Goal: Task Accomplishment & Management: Use online tool/utility

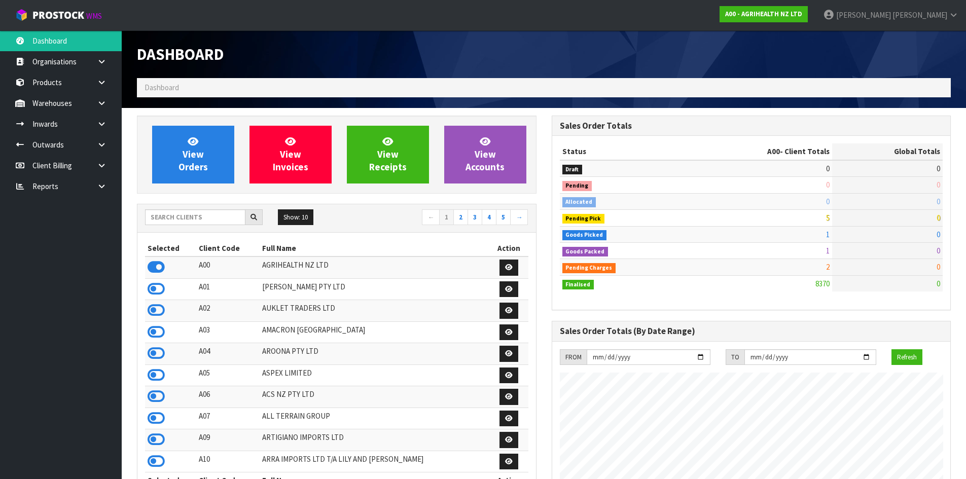
scroll to position [768, 414]
click at [174, 221] on input "text" at bounding box center [195, 217] width 100 height 16
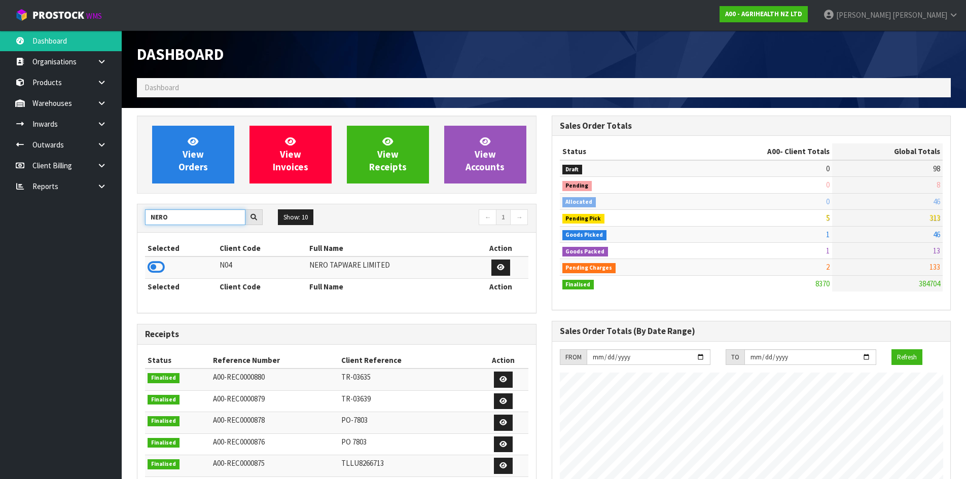
type input "NERO"
click at [156, 264] on icon at bounding box center [156, 267] width 17 height 15
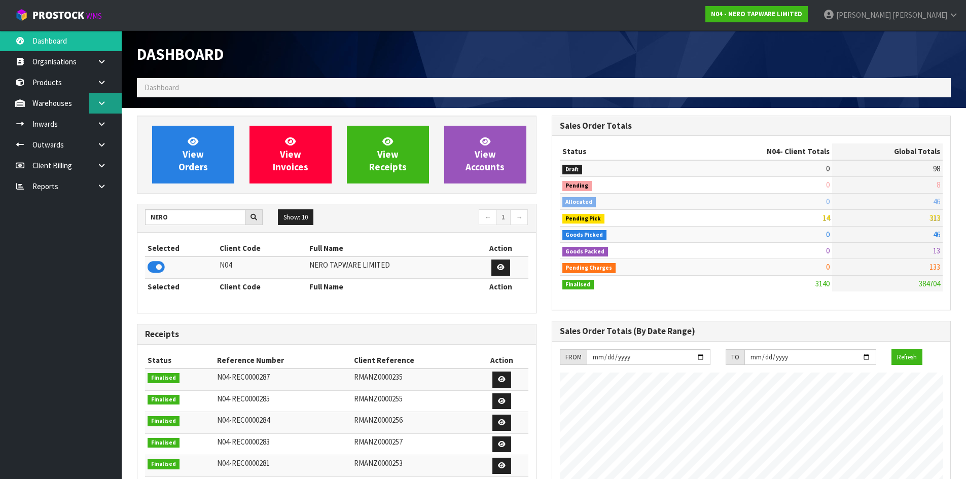
click at [101, 101] on icon at bounding box center [102, 103] width 10 height 8
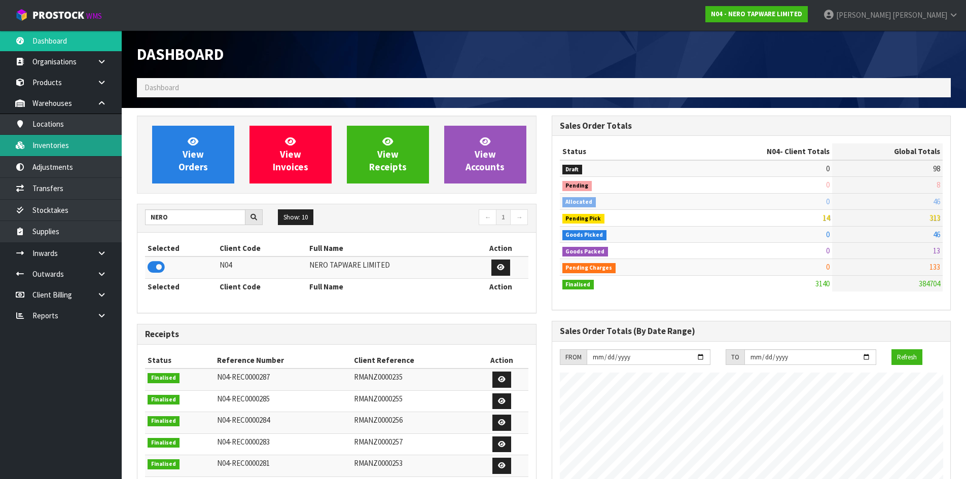
click at [76, 150] on link "Inventories" at bounding box center [61, 145] width 122 height 21
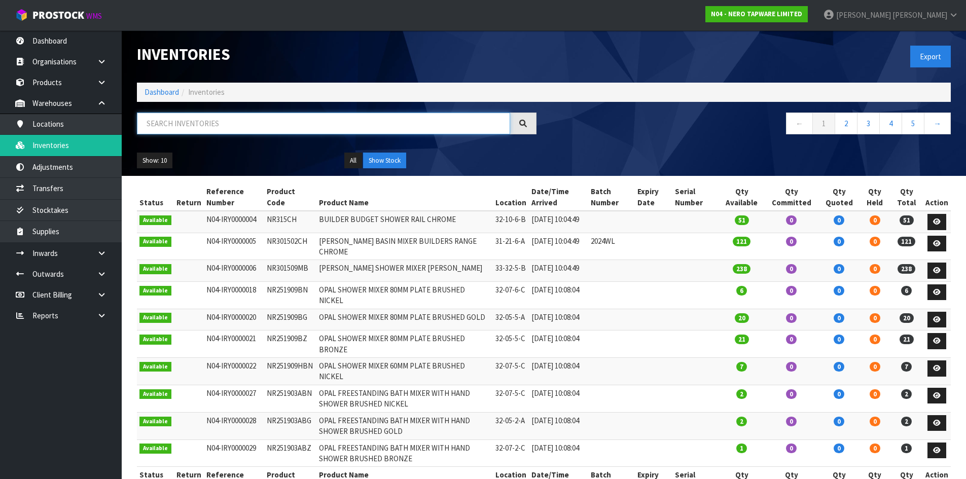
click at [194, 122] on input "text" at bounding box center [323, 124] width 373 height 22
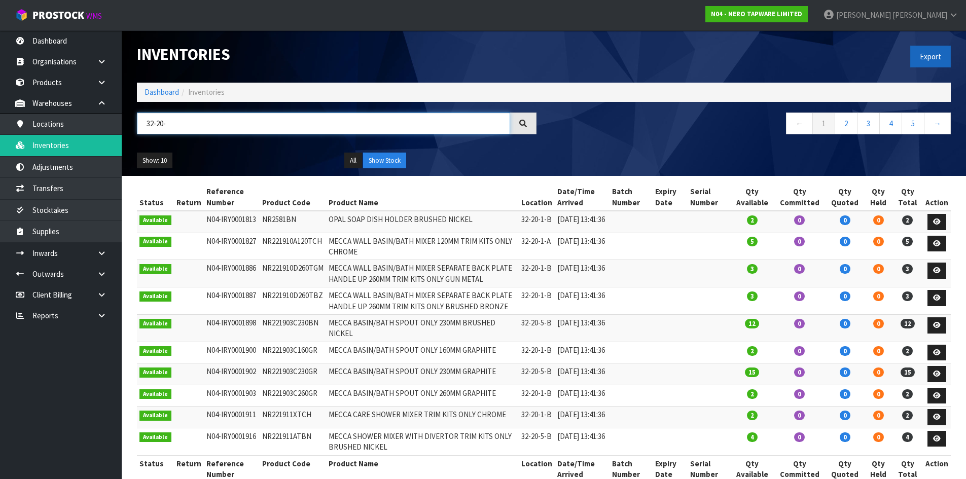
type input "32-20-"
click at [928, 55] on button "Export" at bounding box center [930, 57] width 41 height 22
click at [933, 58] on button "Export" at bounding box center [930, 57] width 41 height 22
click at [934, 63] on button "Export" at bounding box center [930, 57] width 41 height 22
